Goal: Information Seeking & Learning: Learn about a topic

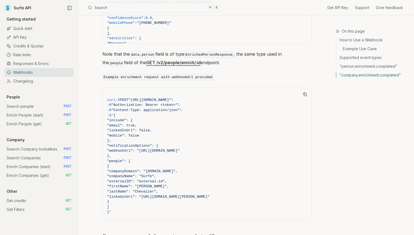
scroll to position [924, 0]
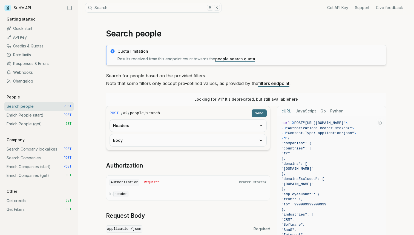
click at [20, 51] on link "Rate limits" at bounding box center [38, 54] width 69 height 9
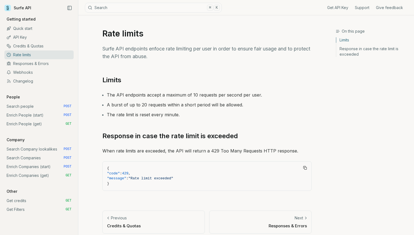
click at [26, 42] on link "Credits & Quotas" at bounding box center [38, 46] width 69 height 9
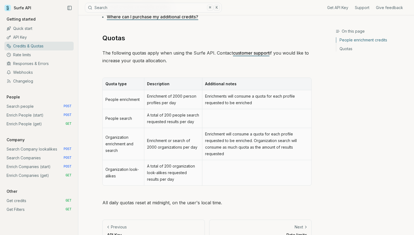
scroll to position [235, 0]
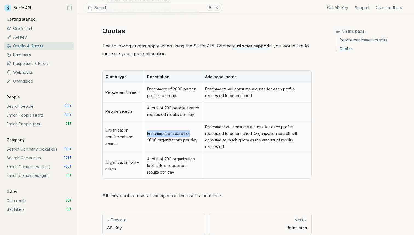
drag, startPoint x: 147, startPoint y: 135, endPoint x: 193, endPoint y: 133, distance: 46.3
click at [193, 133] on td "Enrichment or search of 2000 organizations per day" at bounding box center [173, 137] width 58 height 32
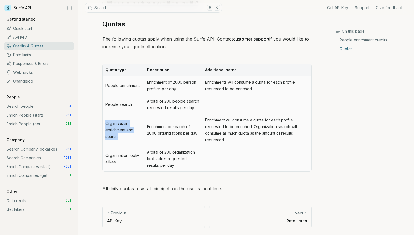
drag, startPoint x: 105, startPoint y: 121, endPoint x: 141, endPoint y: 136, distance: 39.1
click at [141, 136] on td "Organization enrichment and search" at bounding box center [123, 130] width 41 height 32
drag, startPoint x: 105, startPoint y: 123, endPoint x: 157, endPoint y: 132, distance: 52.6
click at [157, 132] on tr "Organization enrichment and search Enrichment or search of 2000 organizations p…" at bounding box center [207, 130] width 209 height 32
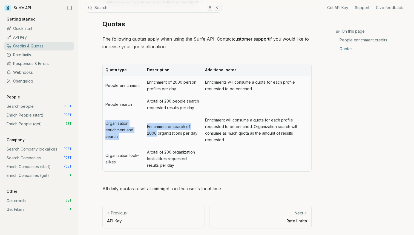
click at [157, 132] on td "Enrichment or search of 2000 organizations per day" at bounding box center [173, 130] width 58 height 32
